Goal: Information Seeking & Learning: Learn about a topic

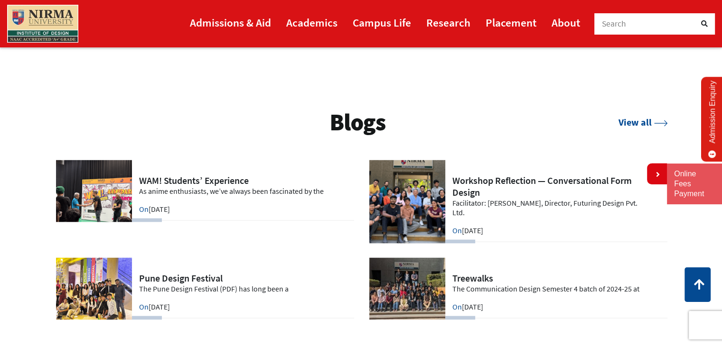
scroll to position [1879, 0]
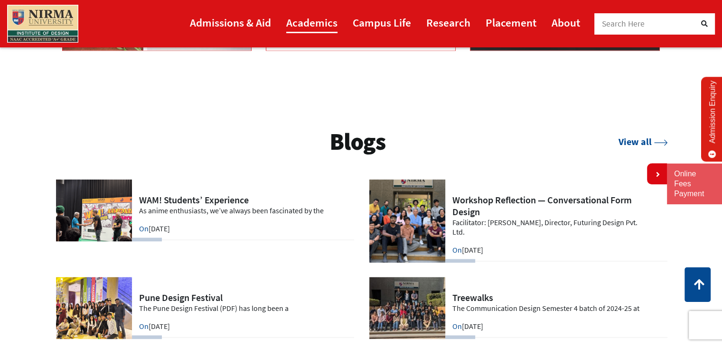
click at [294, 23] on link "Academics" at bounding box center [311, 22] width 51 height 21
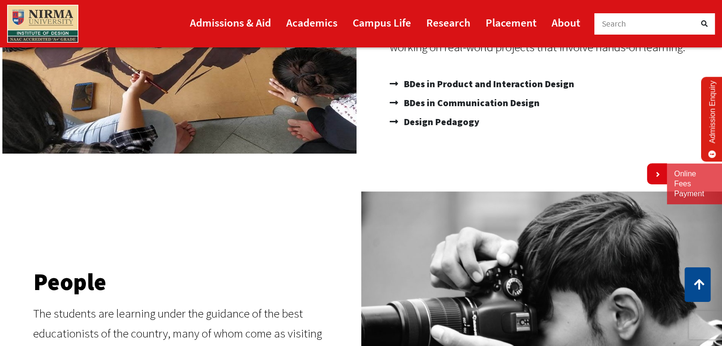
scroll to position [237, 0]
click at [486, 107] on span "BDes in Communication Design" at bounding box center [470, 102] width 138 height 19
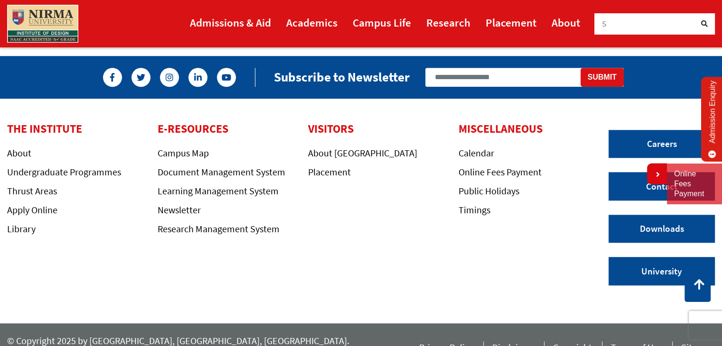
scroll to position [939, 0]
